Goal: Task Accomplishment & Management: Manage account settings

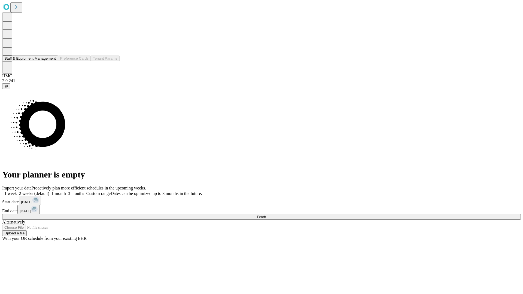
click at [51, 61] on button "Staff & Equipment Management" at bounding box center [30, 59] width 56 height 6
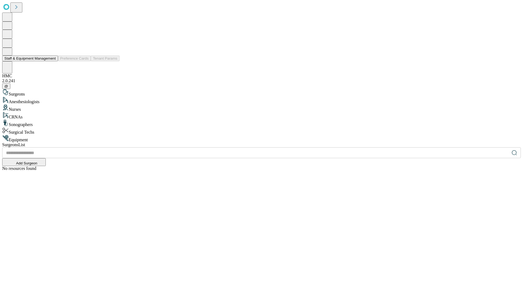
click at [52, 61] on button "Staff & Equipment Management" at bounding box center [30, 59] width 56 height 6
